Goal: Information Seeking & Learning: Learn about a topic

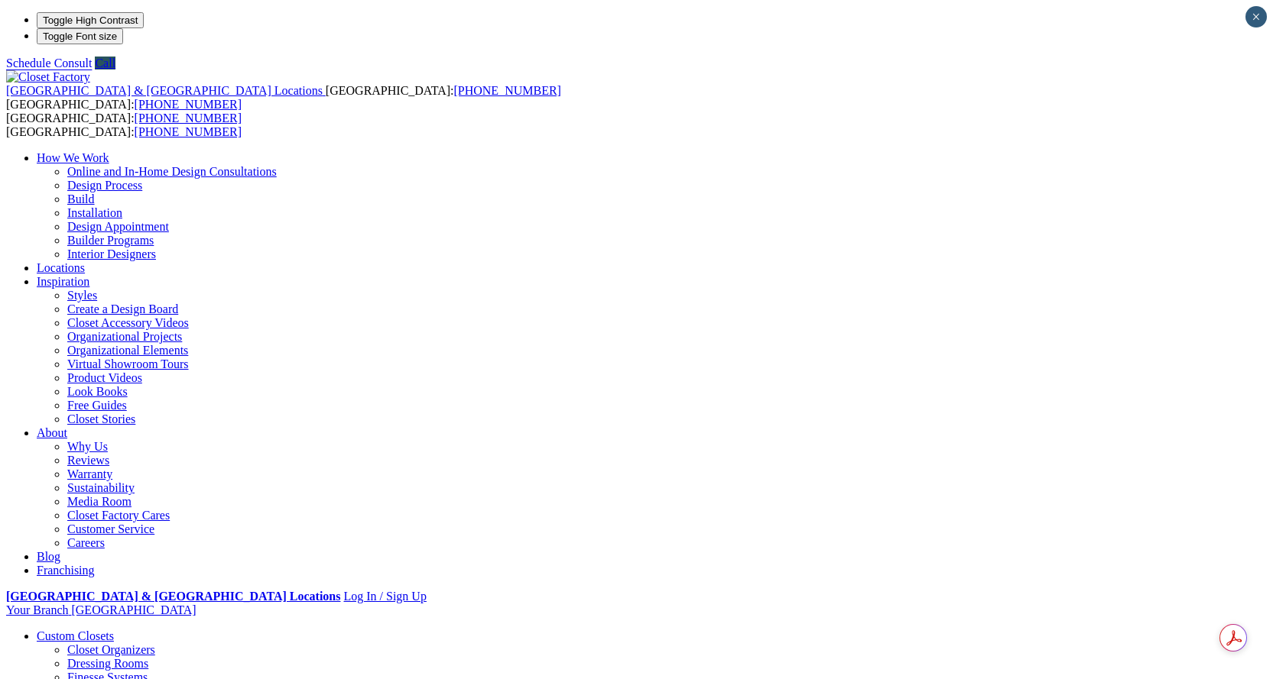
click at [178, 303] on link "Create a Design Board" at bounding box center [122, 309] width 111 height 13
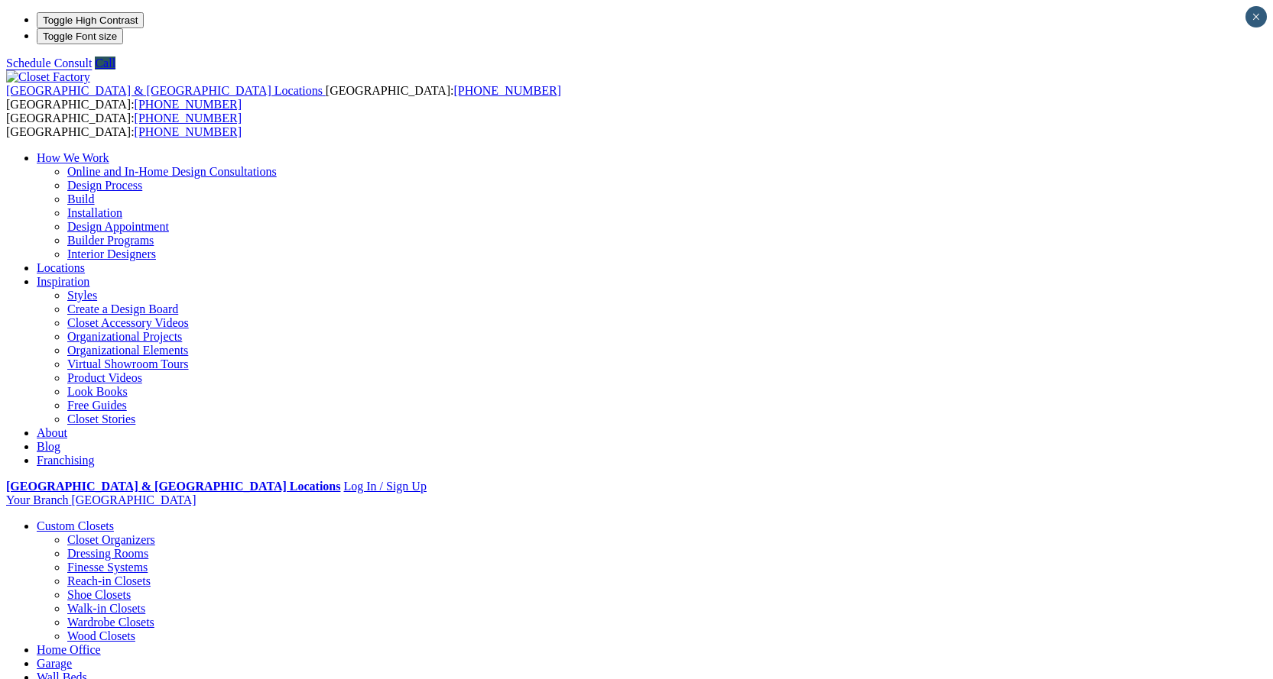
click at [189, 358] on link "Virtual Showroom Tours" at bounding box center [128, 364] width 122 height 13
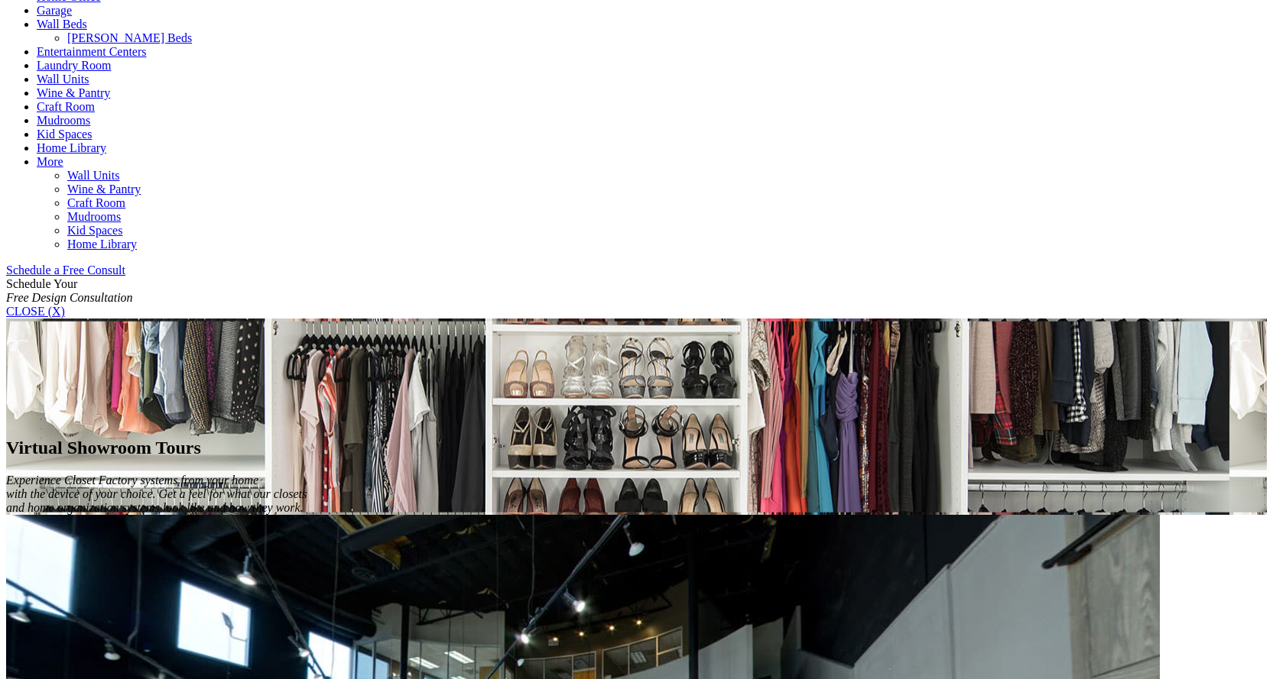
scroll to position [764, 0]
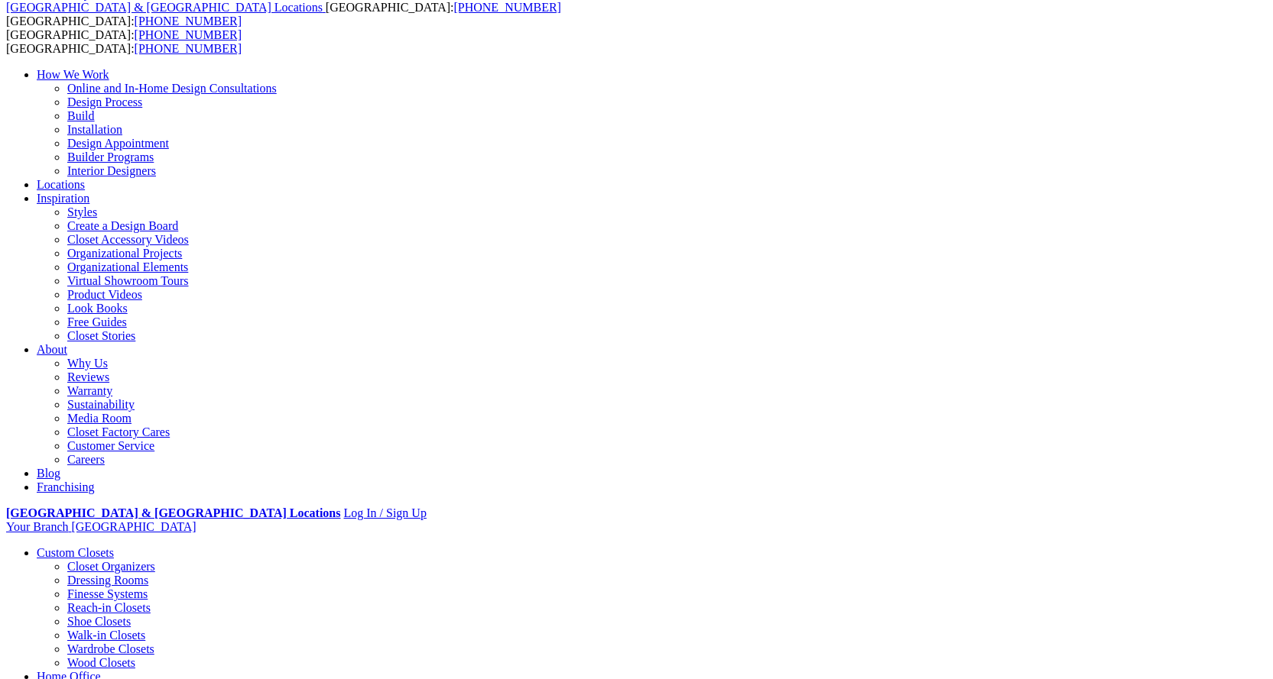
scroll to position [153, 0]
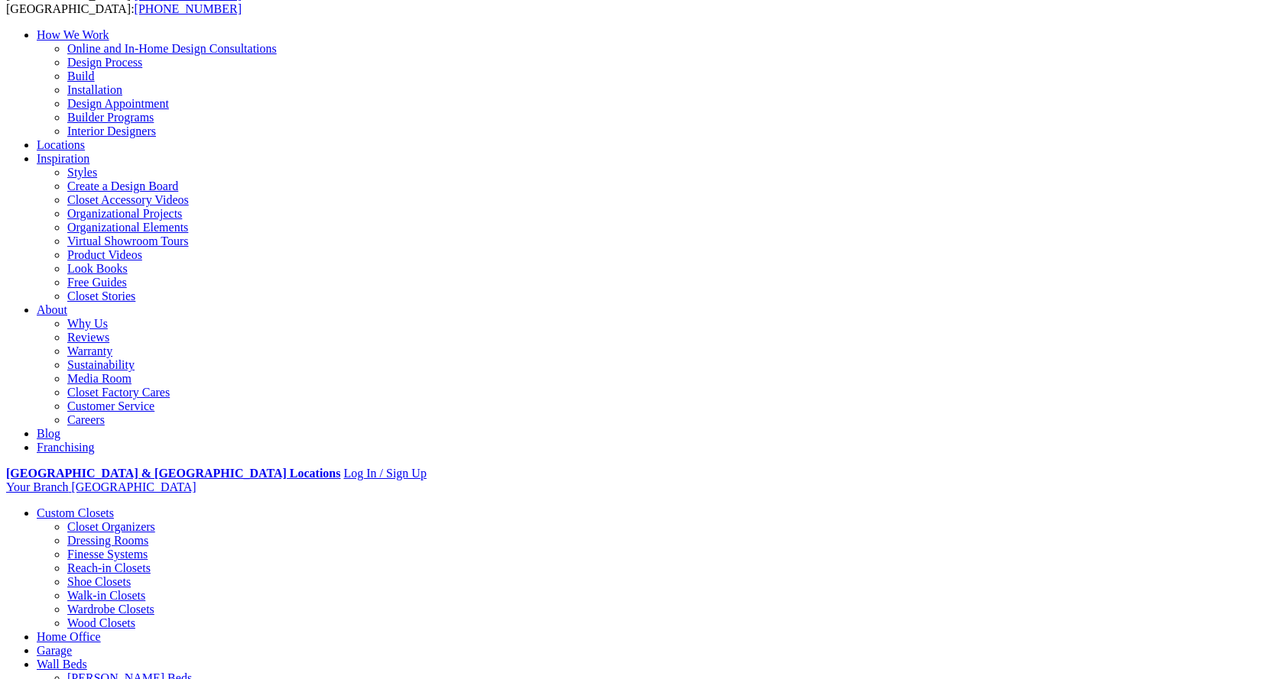
scroll to position [153, 0]
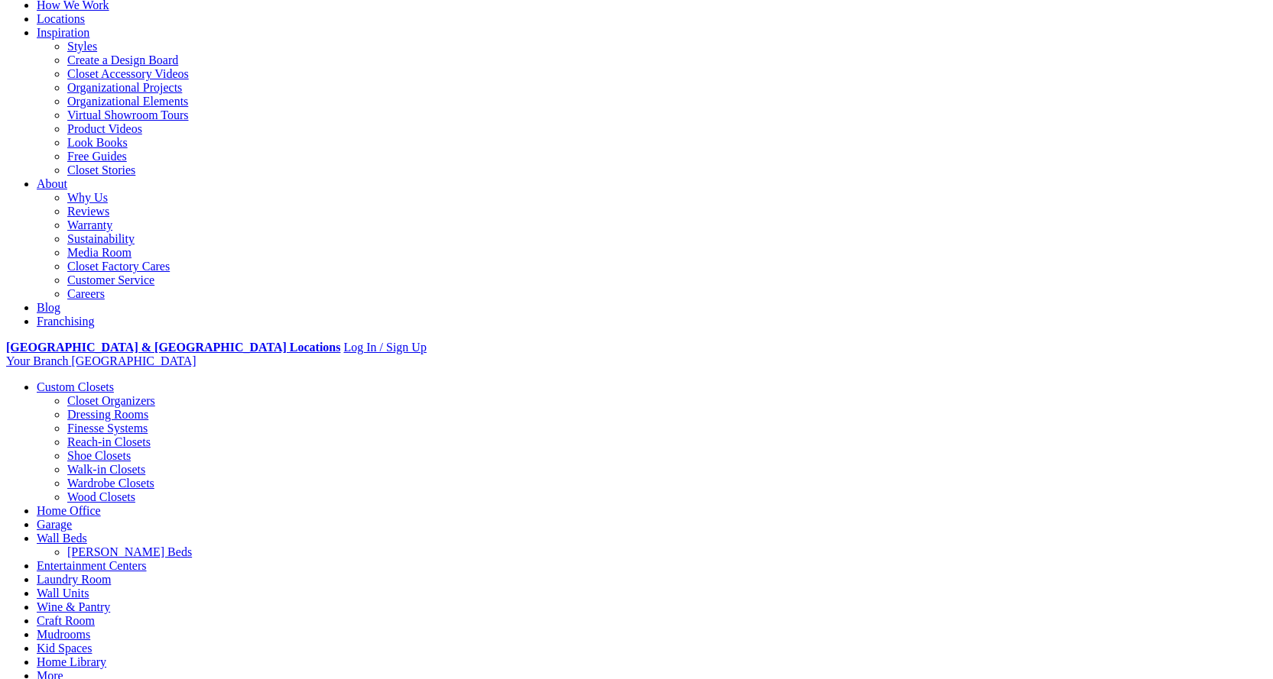
click at [97, 53] on link "Styles" at bounding box center [82, 46] width 30 height 13
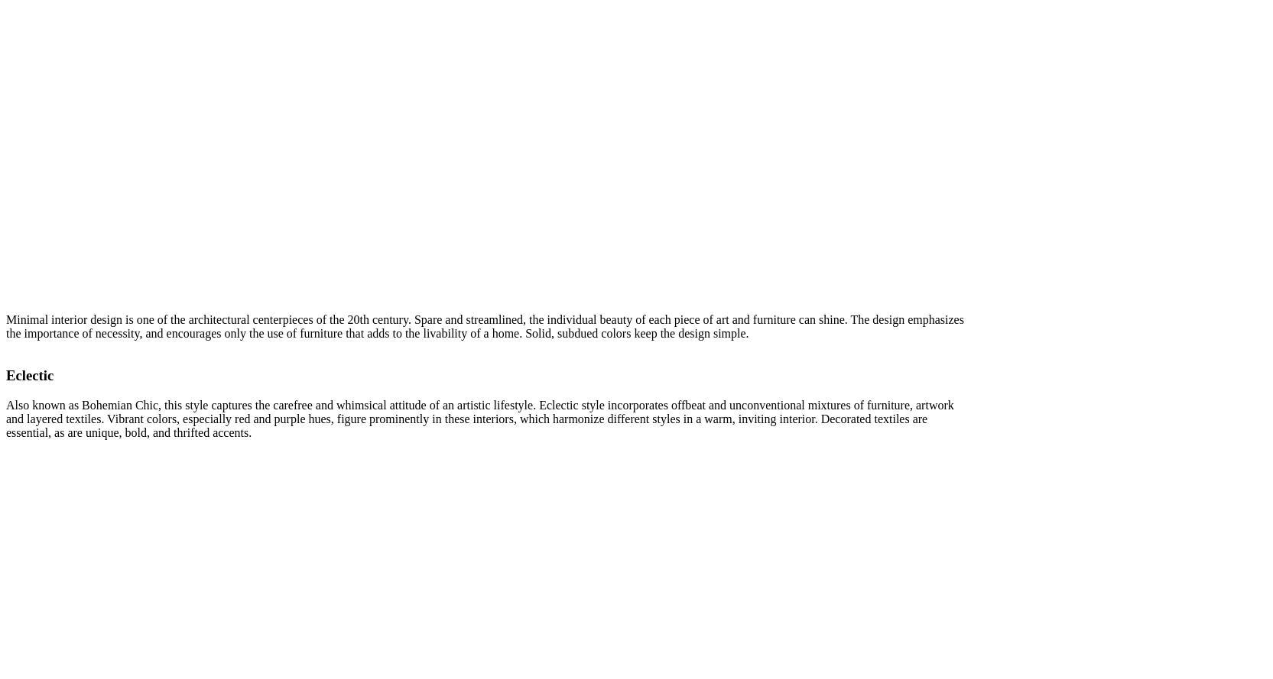
scroll to position [7490, 0]
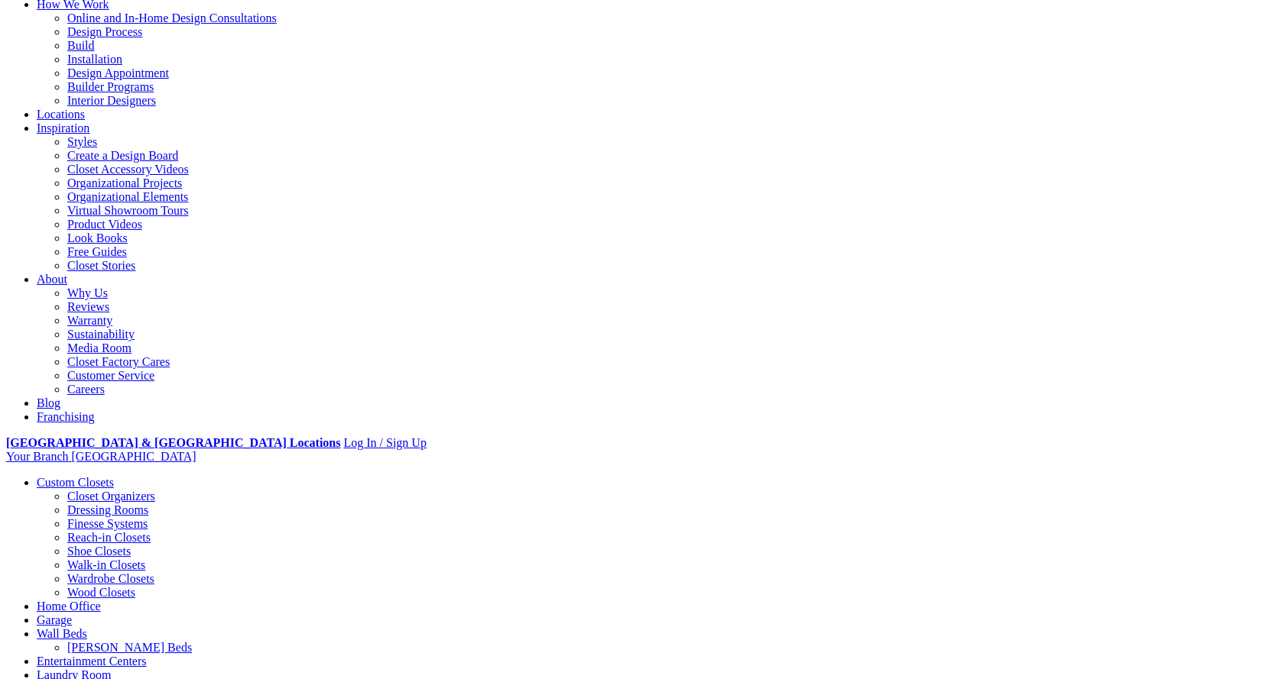
scroll to position [153, 0]
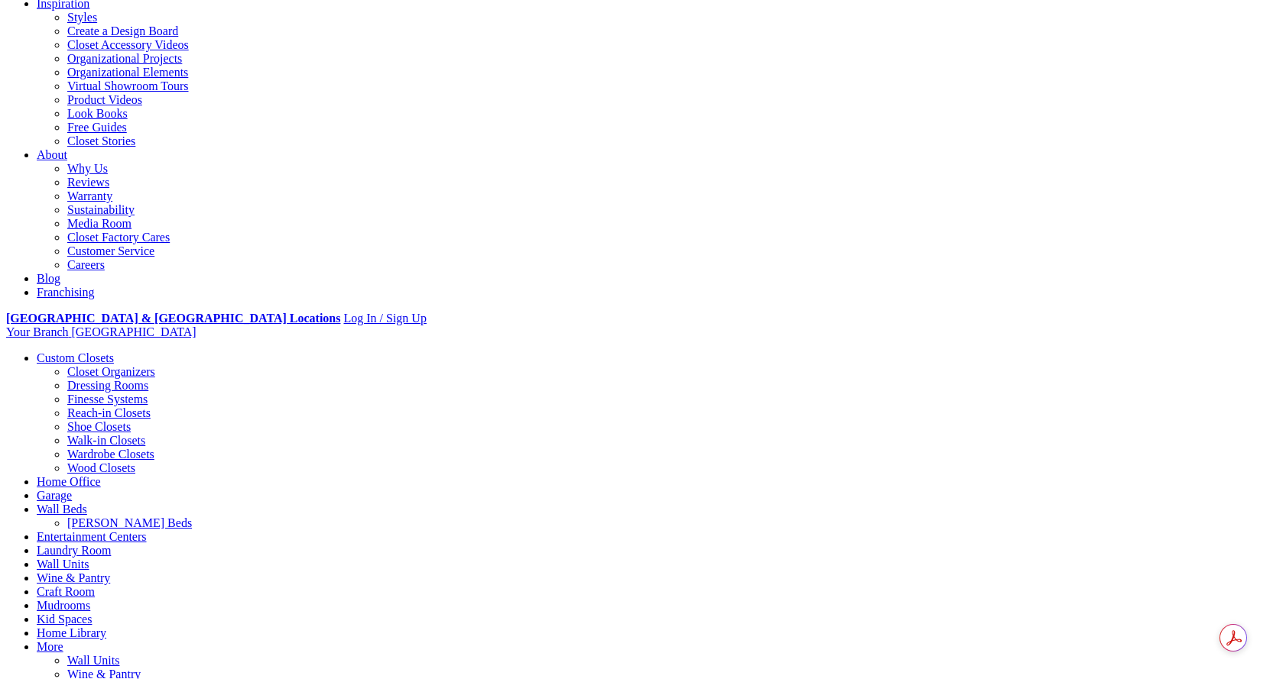
scroll to position [306, 0]
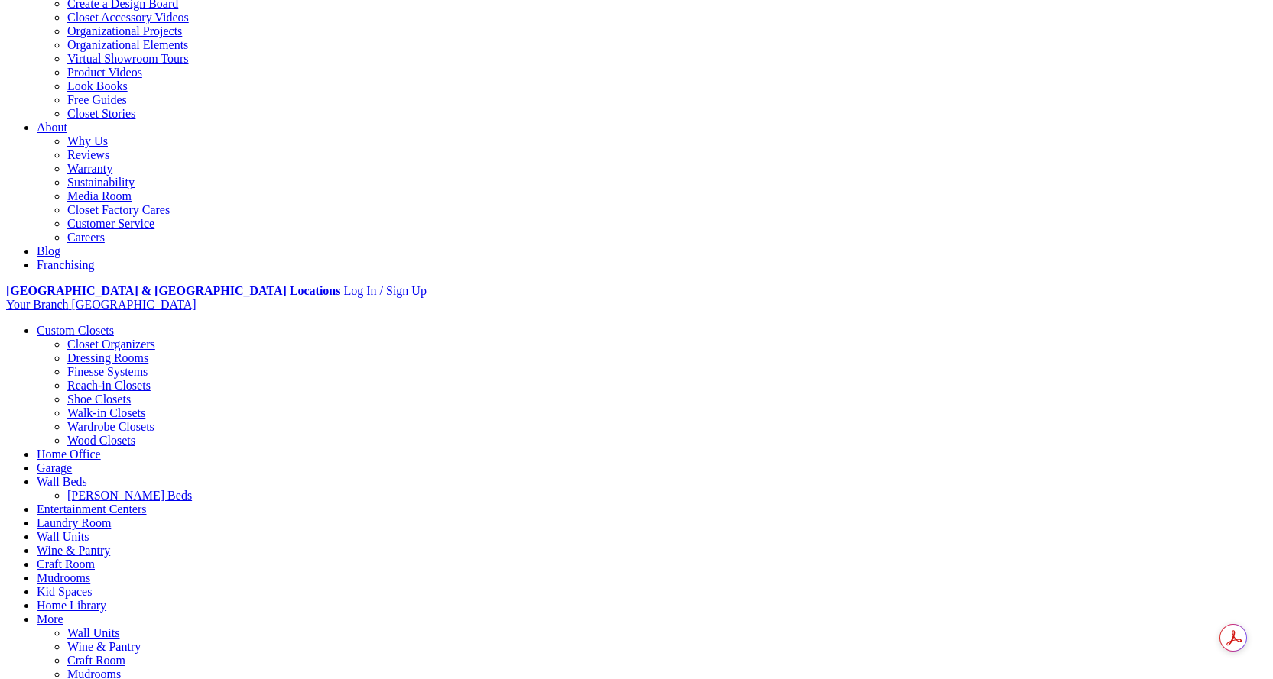
click at [189, 24] on link "Closet Accessory Videos" at bounding box center [128, 17] width 122 height 13
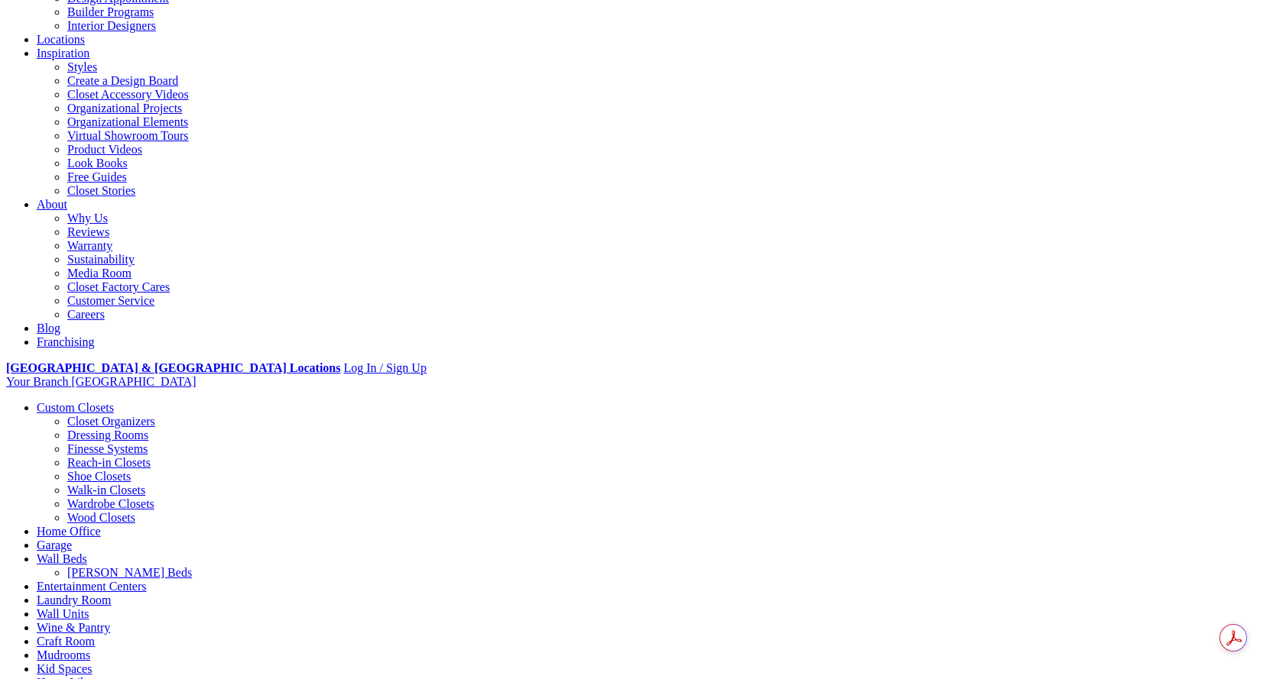
scroll to position [229, 0]
